Goal: Information Seeking & Learning: Compare options

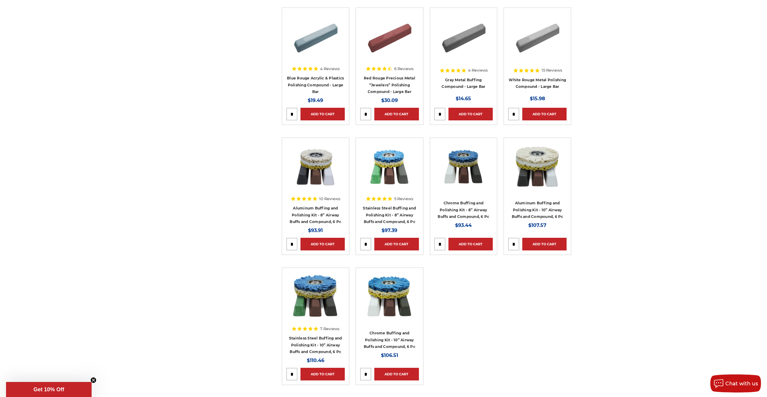
scroll to position [271, 0]
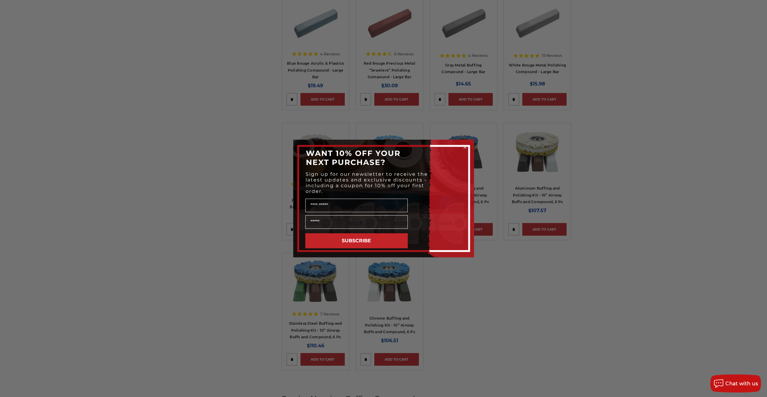
click at [465, 147] on icon "Close dialog" at bounding box center [465, 147] width 2 height 2
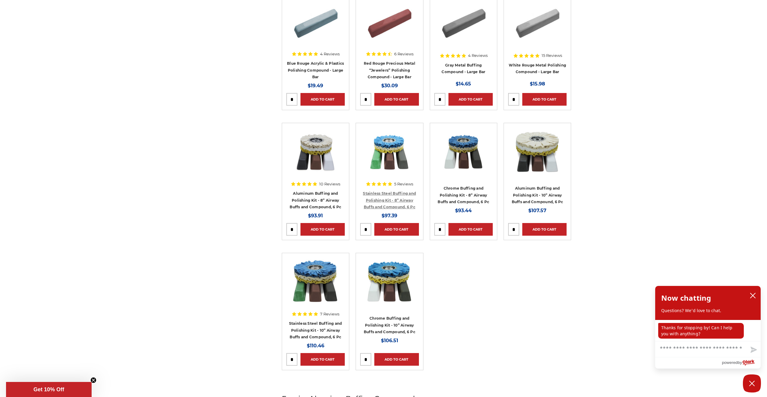
click at [393, 199] on link "Stainless Steel Buffing and Polishing Kit - 8” Airway Buffs and Compound, 6 Pc" at bounding box center [389, 200] width 53 height 18
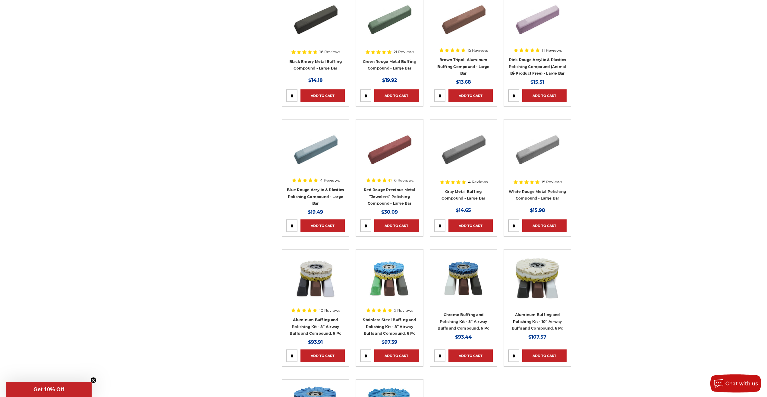
scroll to position [151, 0]
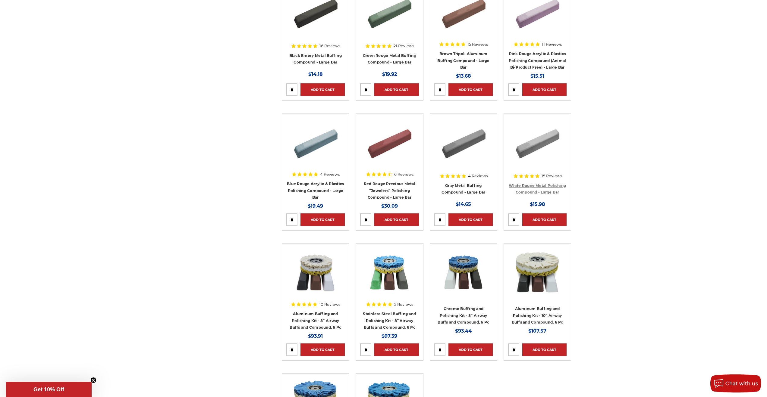
click at [532, 185] on link "White Rouge Metal Polishing Compound - Large Bar" at bounding box center [537, 189] width 57 height 11
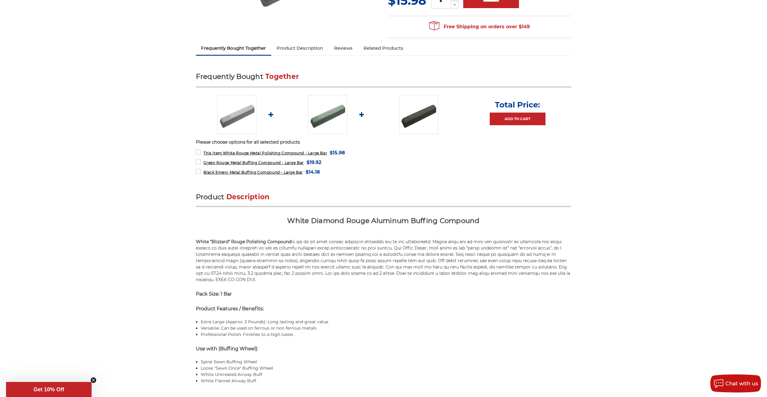
scroll to position [211, 0]
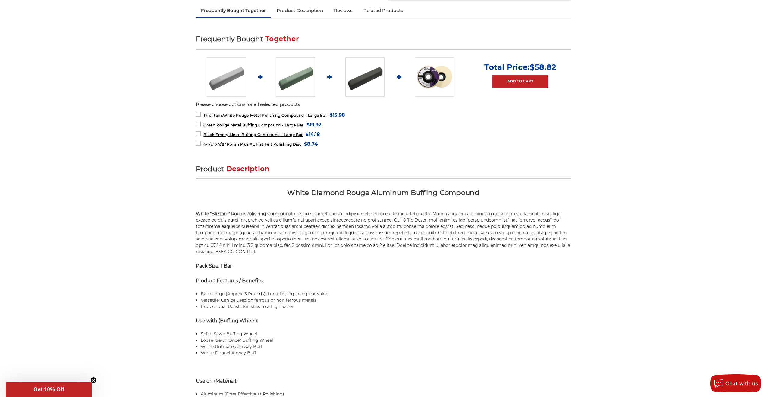
click at [244, 124] on span "Green Rouge Metal Buffing Compound - Large Bar" at bounding box center [253, 125] width 100 height 5
click at [243, 125] on span "Green Rouge Metal Buffing Compound - Large Bar" at bounding box center [253, 125] width 100 height 5
click at [221, 126] on span "Green Rouge Metal Buffing Compound - Large Bar" at bounding box center [253, 125] width 100 height 5
click at [565, 142] on form "4-1/2" x 7/8" Polish Plus XL Flat Felt Polishing Disc MSRP: Was: Now: $8.74 (Yo…" at bounding box center [383, 144] width 375 height 8
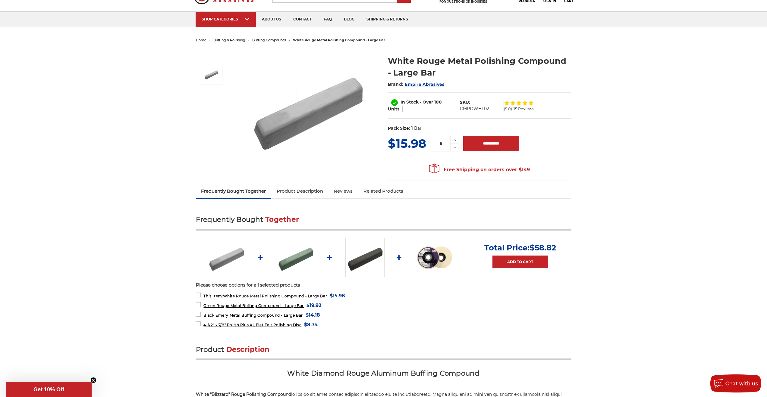
scroll to position [0, 0]
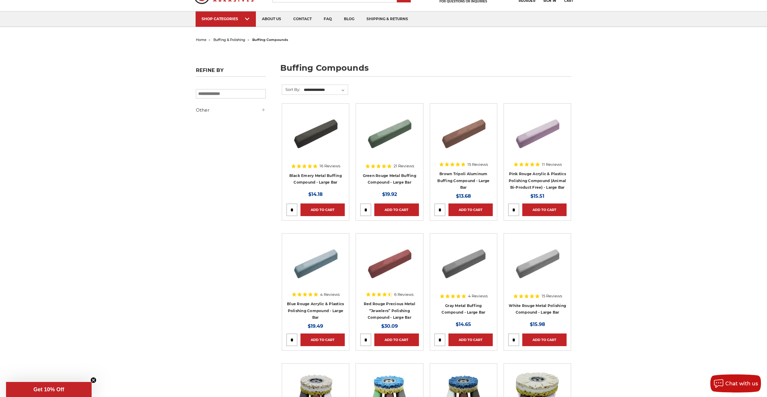
scroll to position [30, 0]
click at [392, 174] on link "Green Rouge Metal Buffing Compound - Large Bar" at bounding box center [389, 179] width 53 height 11
click at [459, 174] on link "Brown Tripoli Aluminum Buffing Compound - Large Bar" at bounding box center [463, 181] width 52 height 18
